Goal: Information Seeking & Learning: Check status

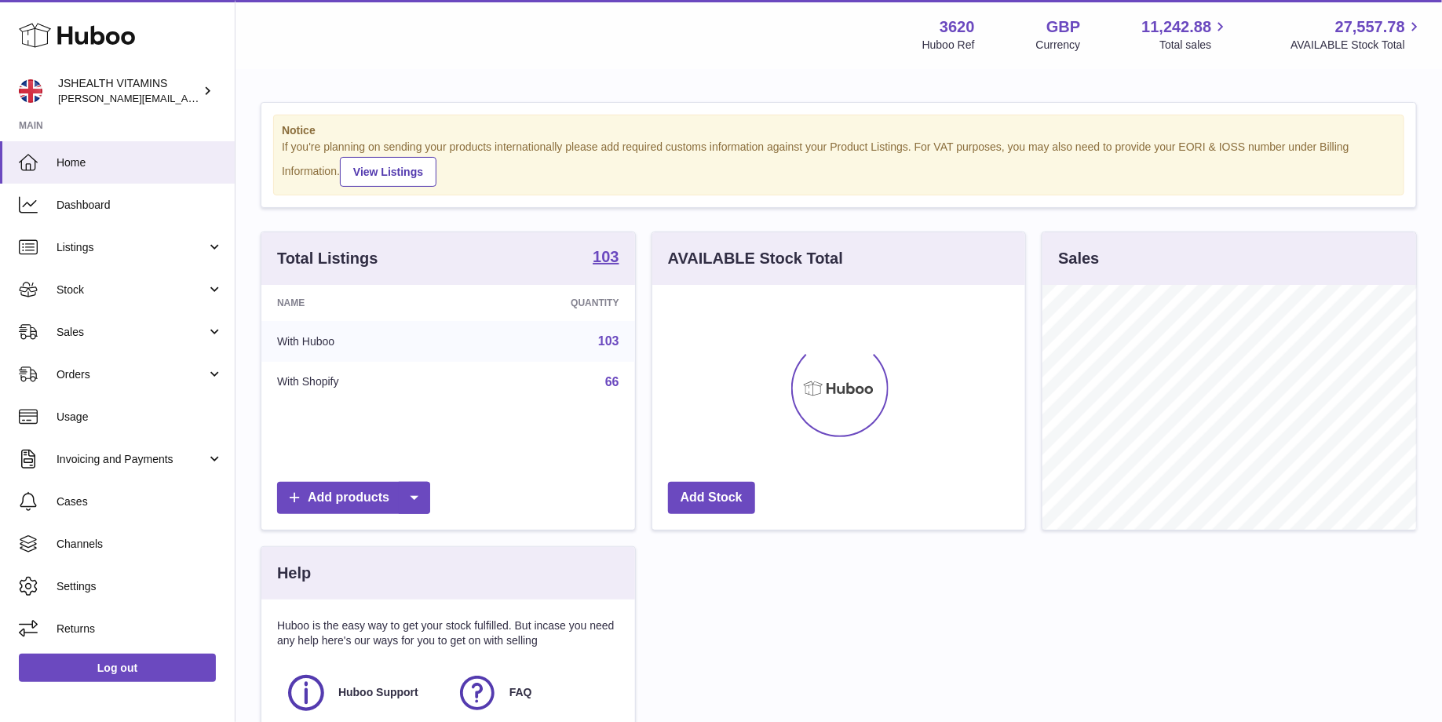
scroll to position [244, 374]
click at [137, 281] on link "Stock" at bounding box center [117, 289] width 235 height 42
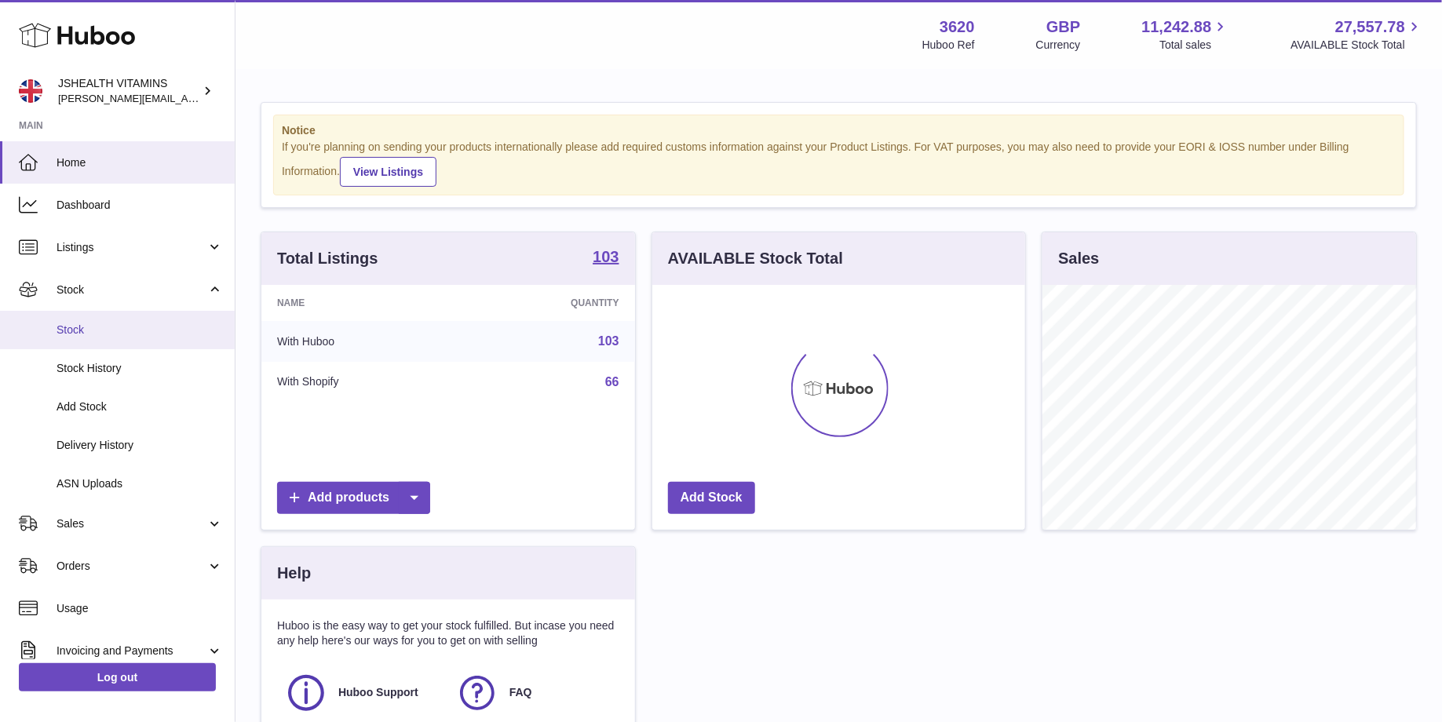
click at [133, 328] on span "Stock" at bounding box center [140, 330] width 166 height 15
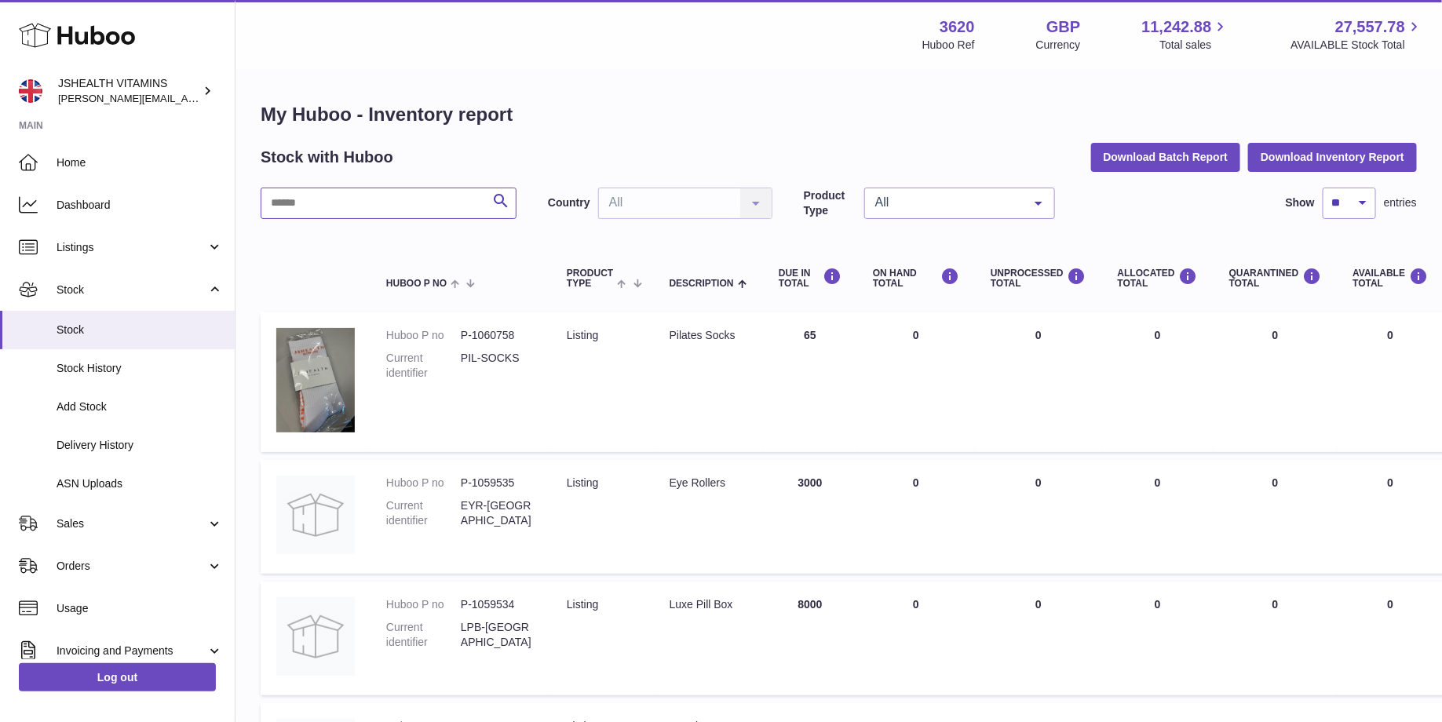
click at [405, 210] on input "text" at bounding box center [389, 203] width 256 height 31
type input "***"
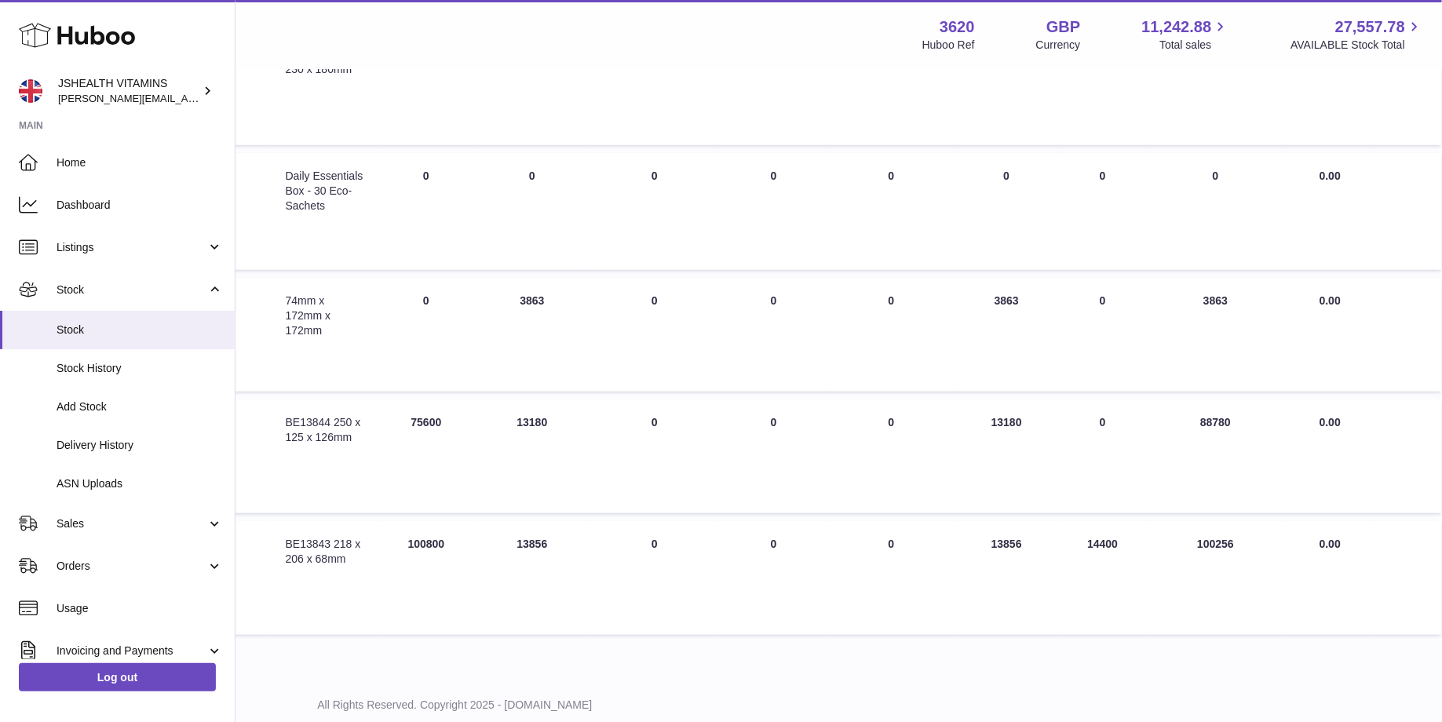
scroll to position [570, 385]
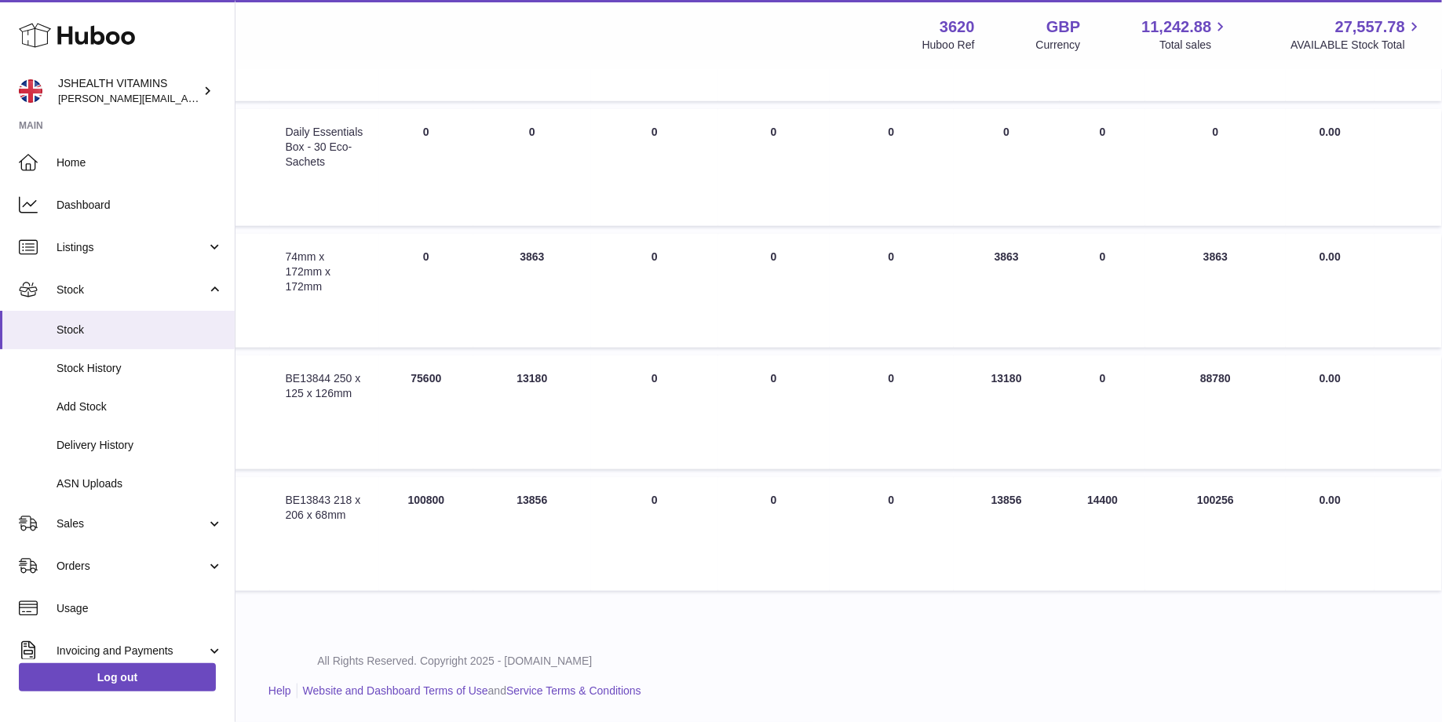
drag, startPoint x: 990, startPoint y: 377, endPoint x: 1049, endPoint y: 377, distance: 58.9
click at [1049, 377] on td "AVAILABLE Total 13180" at bounding box center [1007, 413] width 107 height 114
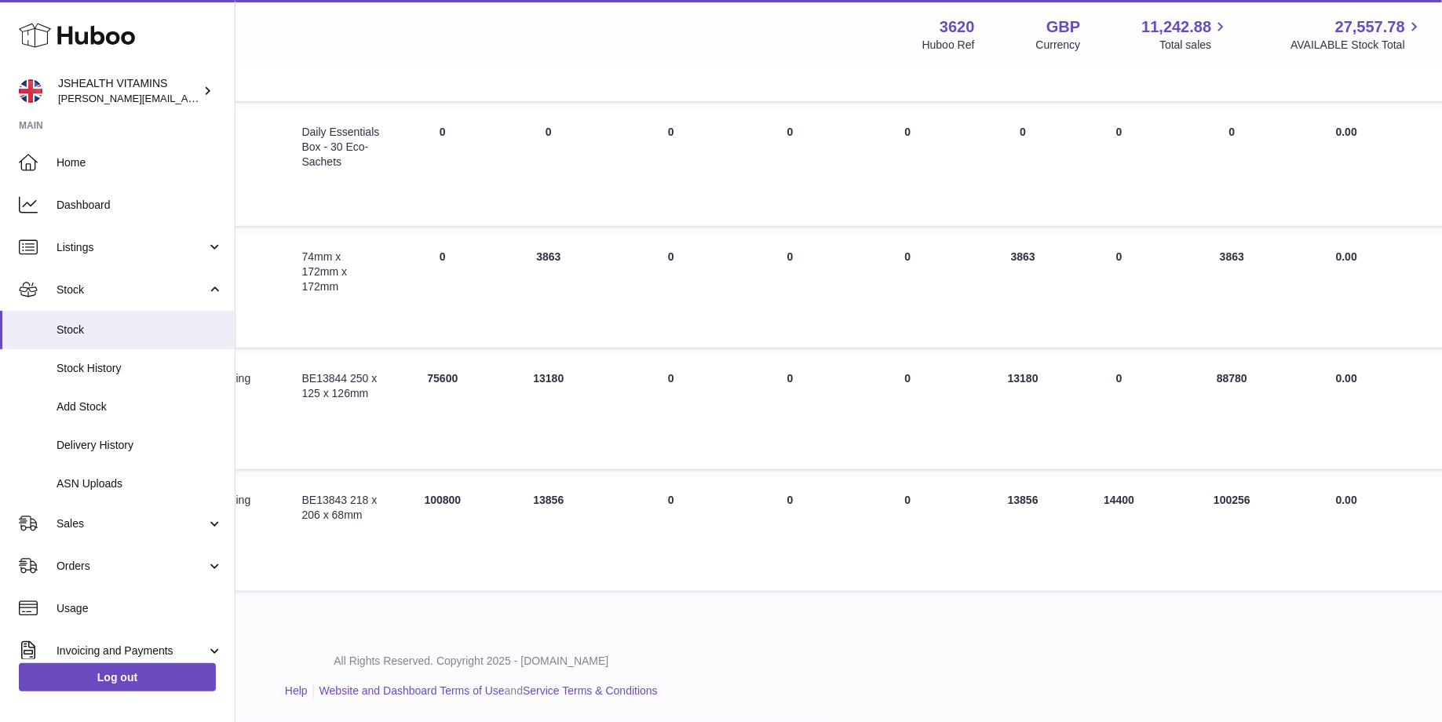
scroll to position [570, 385]
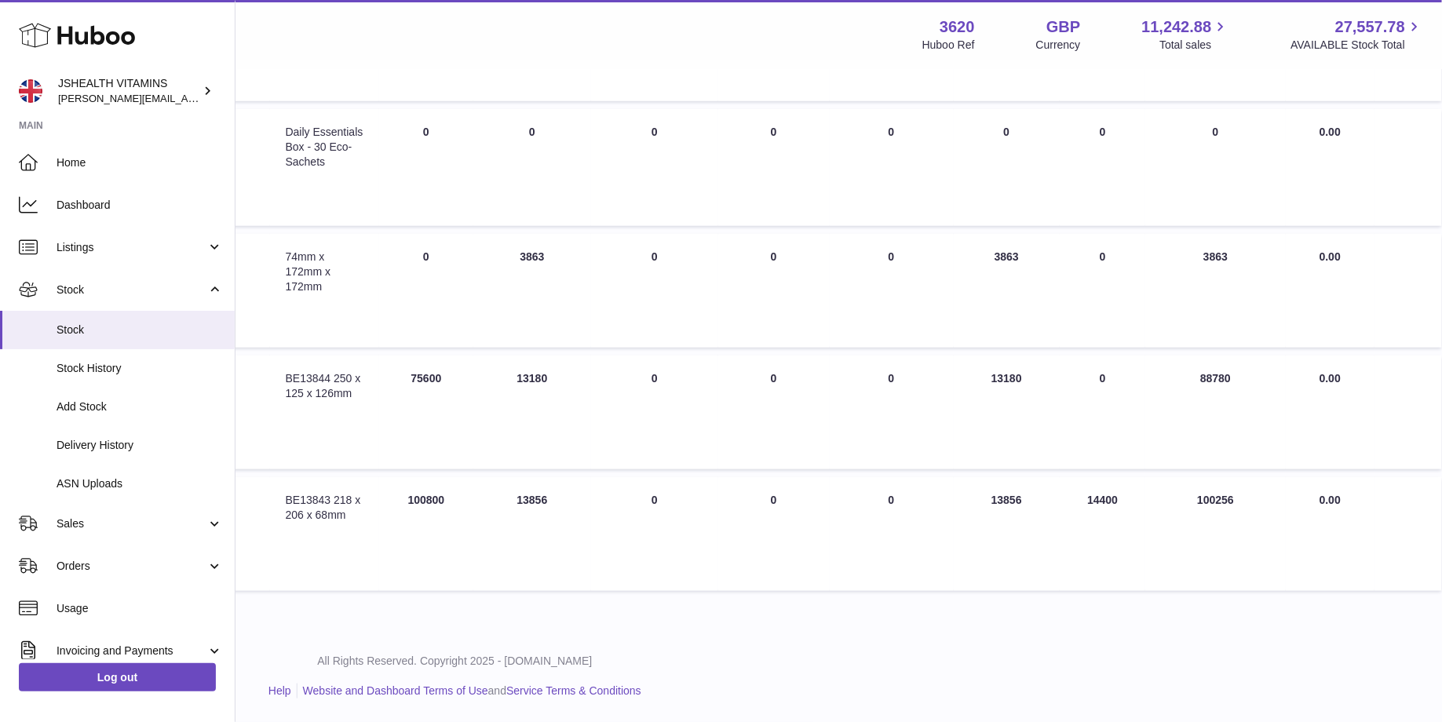
drag, startPoint x: 1027, startPoint y: 501, endPoint x: 986, endPoint y: 501, distance: 40.8
click at [986, 501] on td "AVAILABLE Total 13856" at bounding box center [1007, 534] width 107 height 114
drag, startPoint x: 1003, startPoint y: 378, endPoint x: 990, endPoint y: 378, distance: 13.3
click at [990, 378] on td "AVAILABLE Total 13180" at bounding box center [1007, 413] width 107 height 114
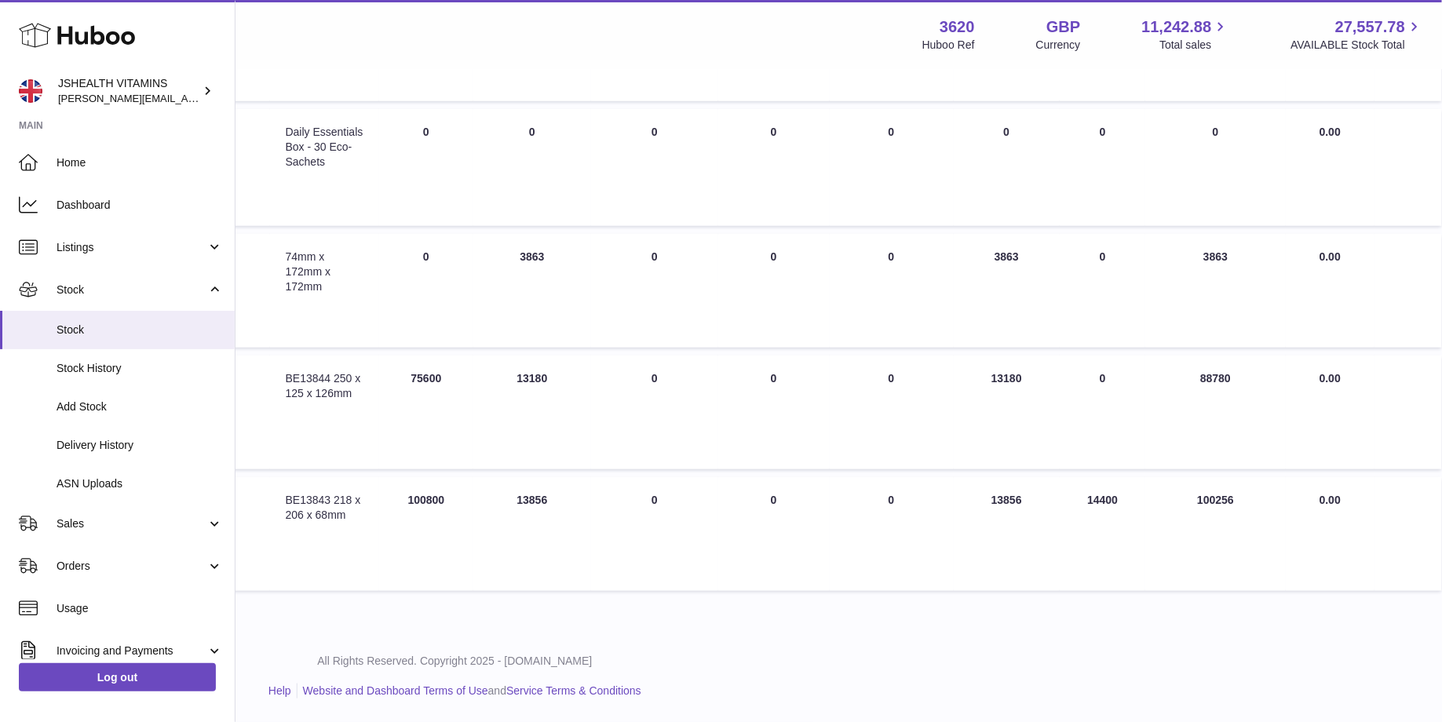
drag, startPoint x: 1001, startPoint y: 496, endPoint x: 984, endPoint y: 496, distance: 16.5
click at [984, 496] on td "AVAILABLE Total 13856" at bounding box center [1007, 534] width 107 height 114
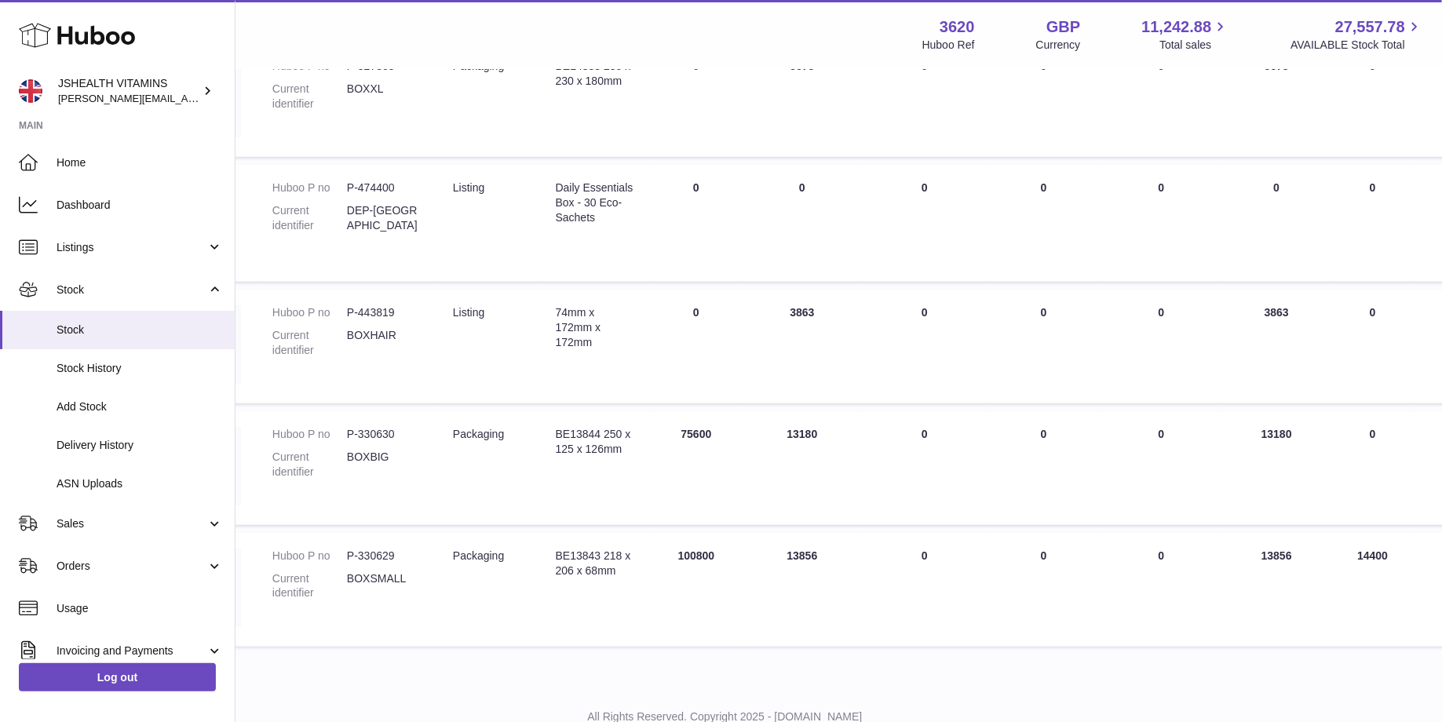
scroll to position [516, 114]
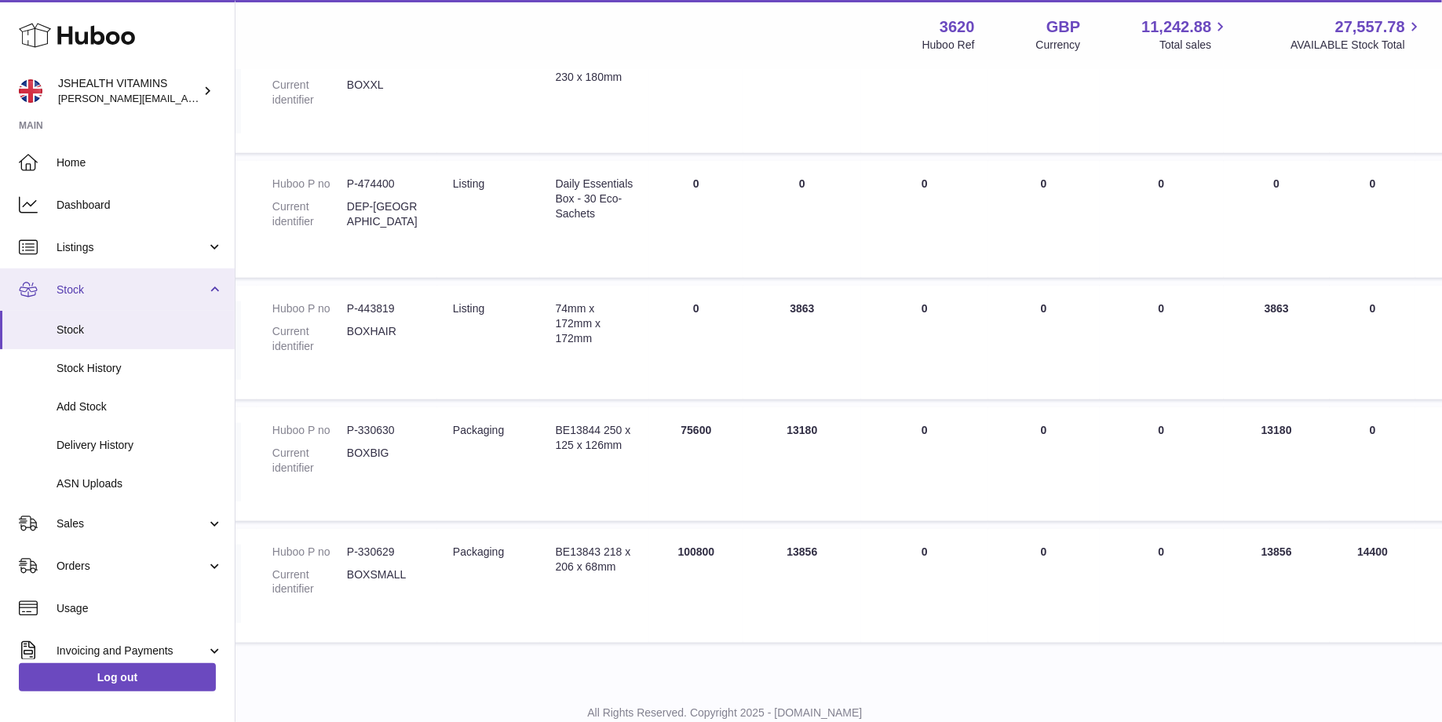
click at [130, 293] on span "Stock" at bounding box center [132, 290] width 150 height 15
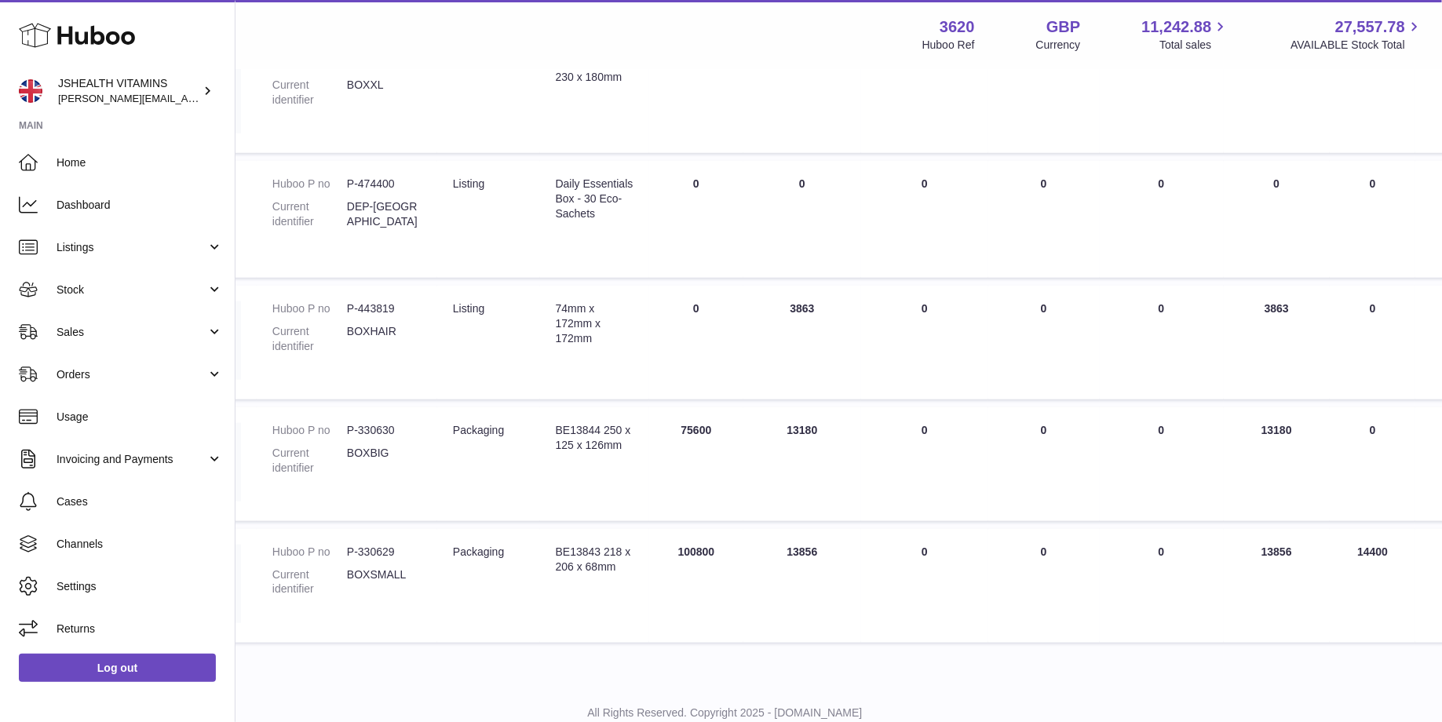
drag, startPoint x: 1291, startPoint y: 421, endPoint x: 1250, endPoint y: 422, distance: 40.8
click at [1250, 422] on td "AVAILABLE Total 13180" at bounding box center [1277, 464] width 107 height 114
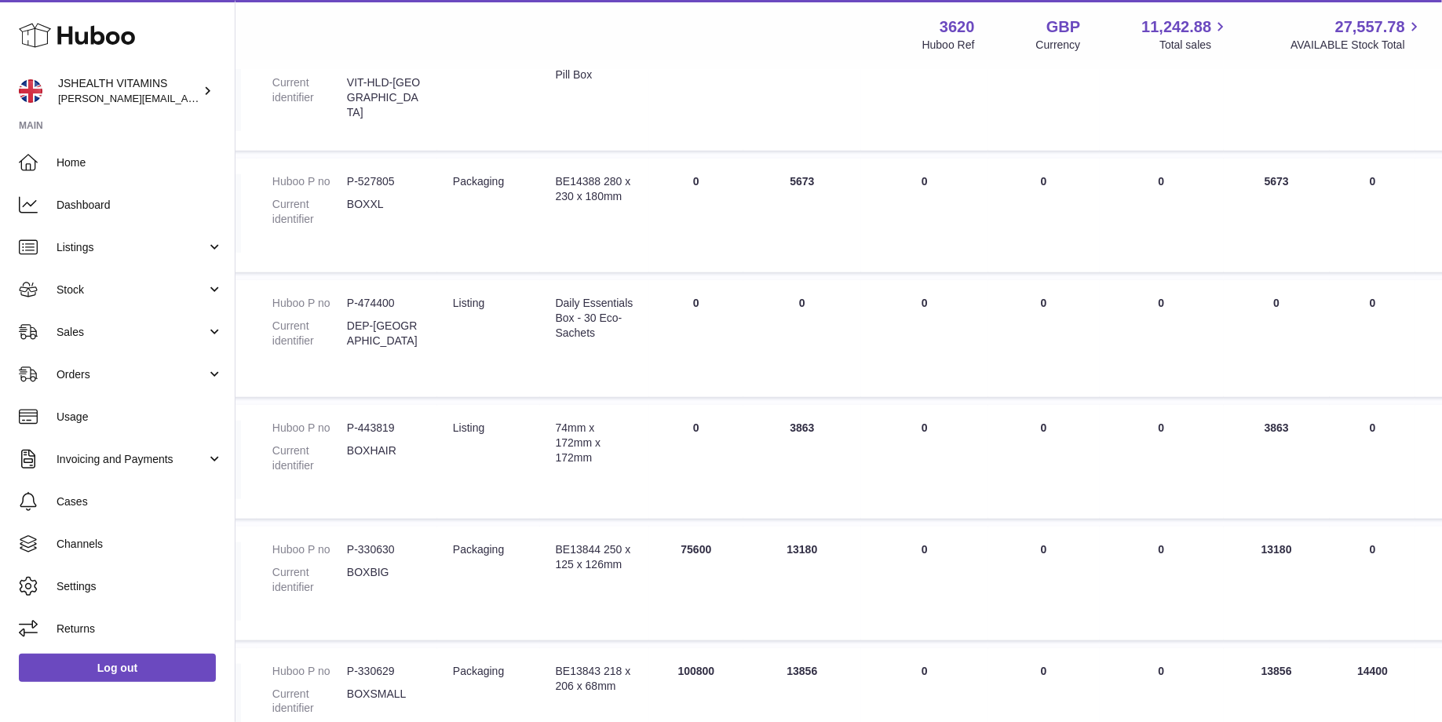
scroll to position [400, 114]
click at [159, 674] on link "Log out" at bounding box center [117, 668] width 197 height 28
